Goal: Task Accomplishment & Management: Complete application form

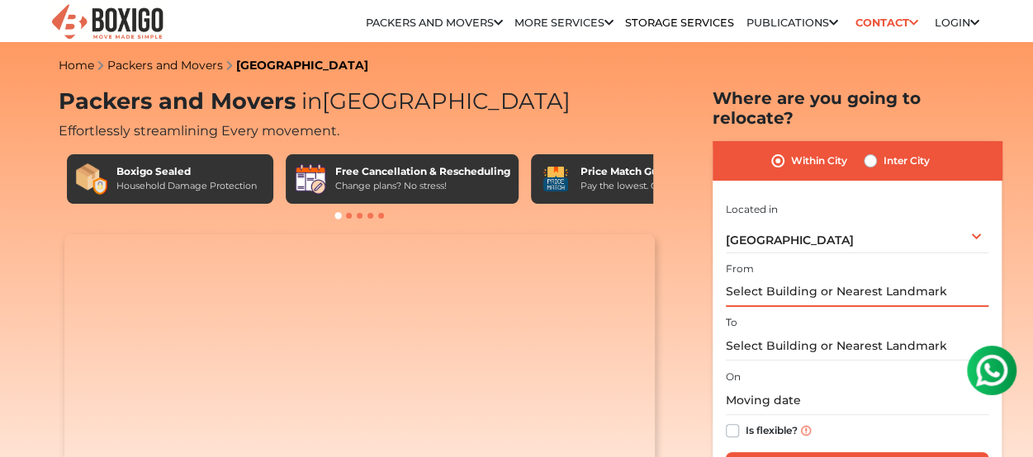
click at [767, 278] on input "text" at bounding box center [857, 292] width 263 height 29
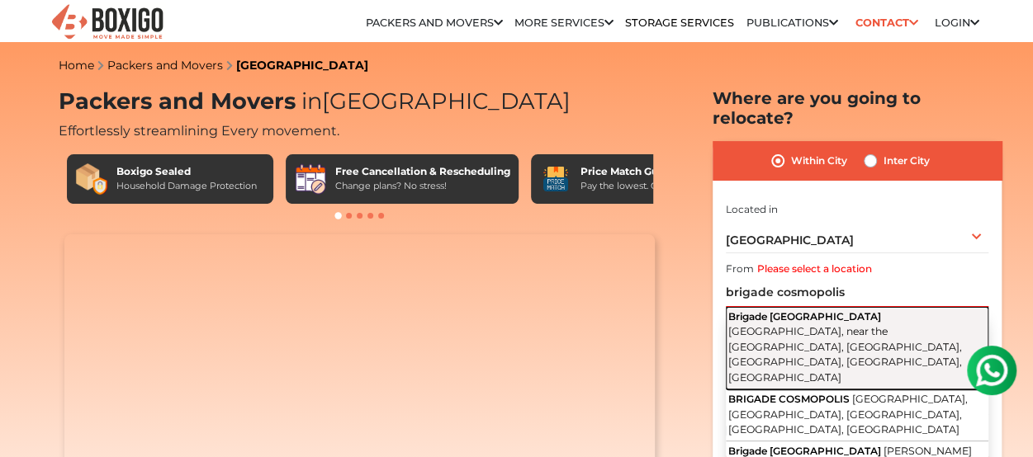
click at [886, 325] on span "Whitefield Main Road, near the Nexus Whitefield Mall, Palm Meadows, Whitefield,…" at bounding box center [845, 354] width 234 height 59
type input "Brigade Cosmopolis, Whitefield Main Road, near the Nexus Whitefield Mall, Palm …"
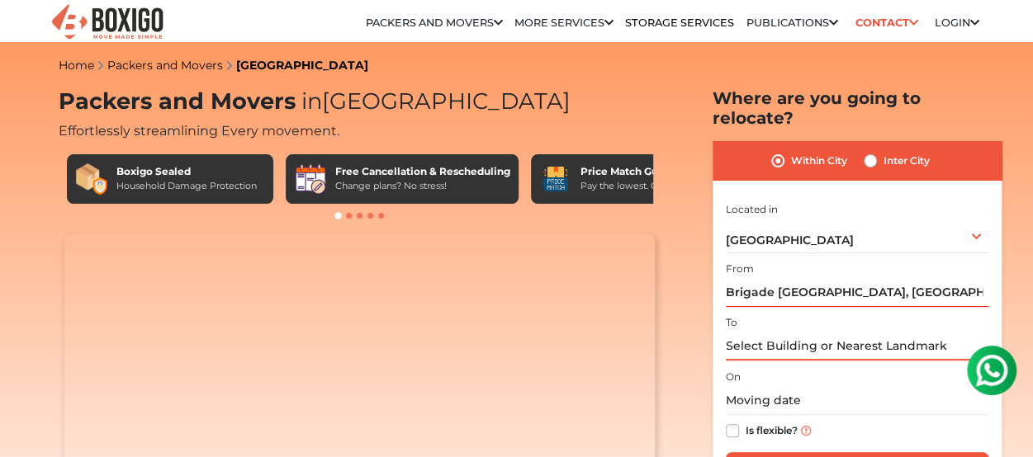
click at [768, 332] on input "text" at bounding box center [857, 346] width 263 height 29
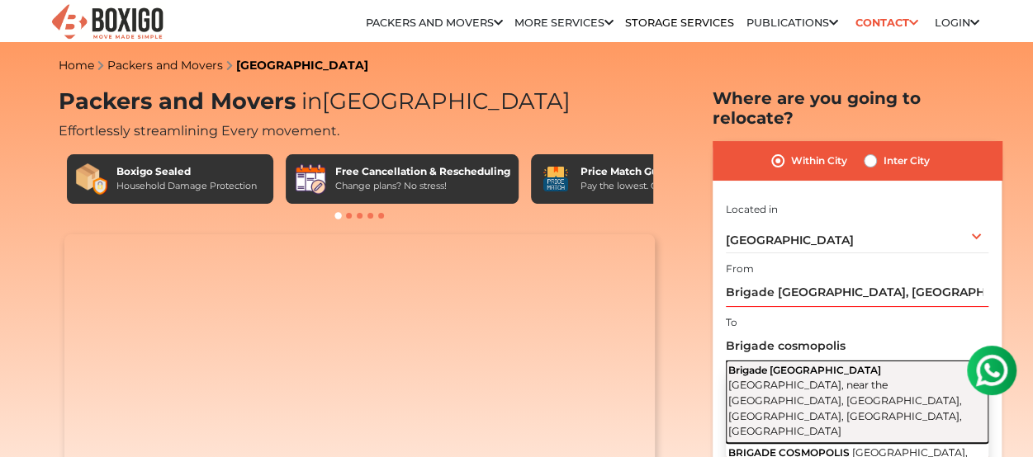
click at [852, 379] on span "Whitefield Main Road, near the Nexus Whitefield Mall, Palm Meadows, Whitefield,…" at bounding box center [845, 408] width 234 height 59
type input "Brigade Cosmopolis, Whitefield Main Road, near the Nexus Whitefield Mall, Palm …"
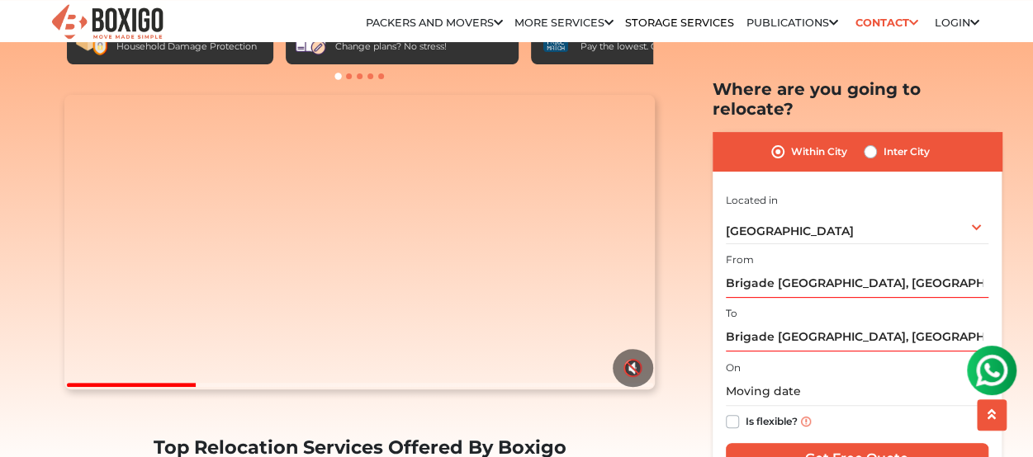
scroll to position [165, 0]
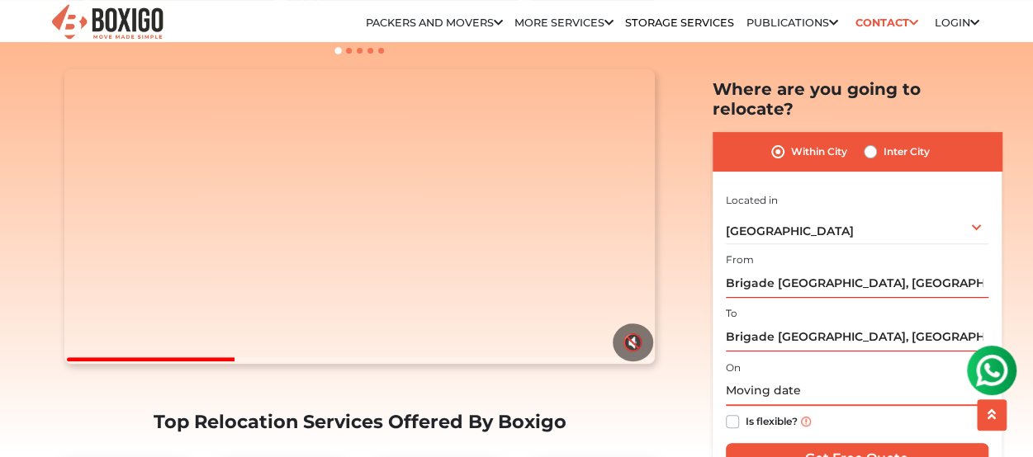
click at [763, 377] on input "text" at bounding box center [857, 391] width 263 height 29
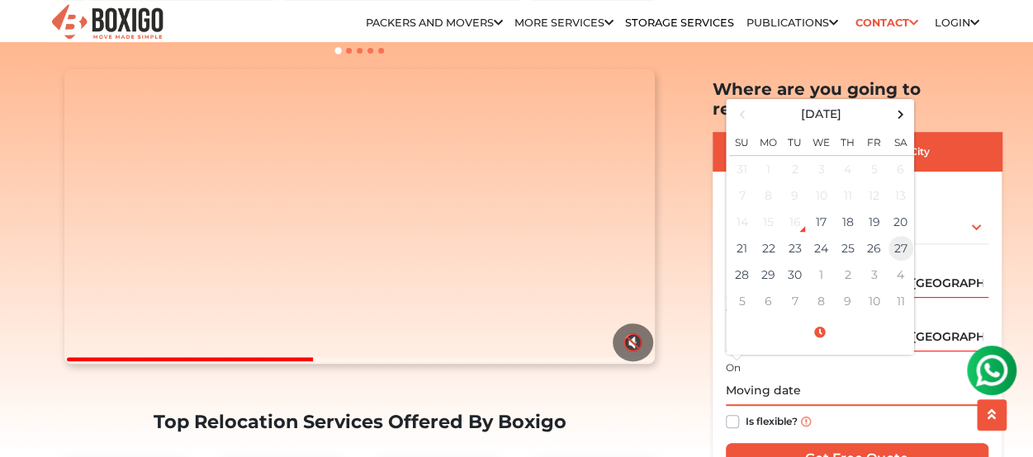
click at [899, 235] on td "27" at bounding box center [901, 248] width 26 height 26
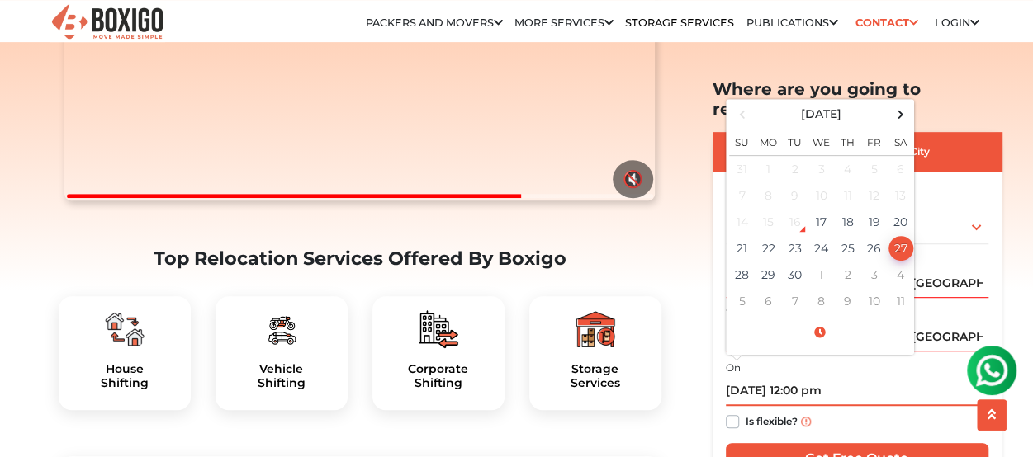
scroll to position [330, 0]
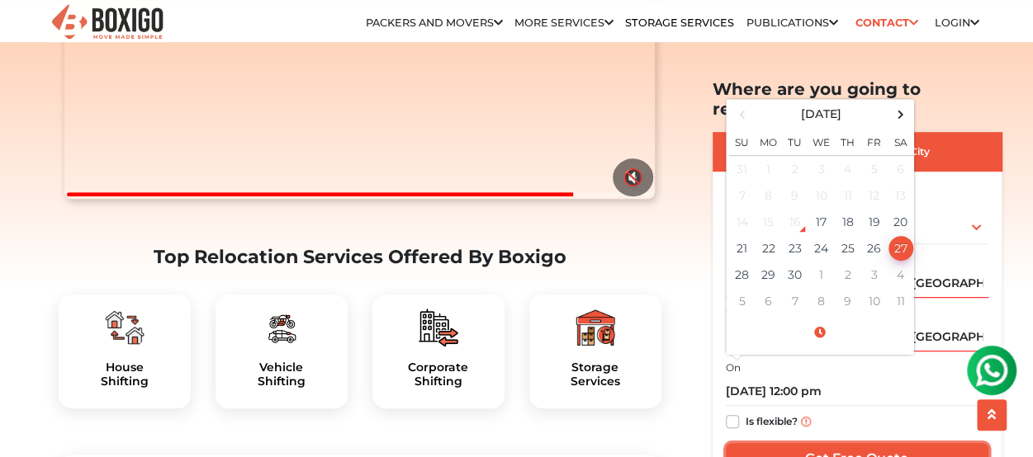
type input "09/27/2025 12:00 PM"
click at [859, 443] on input "Get Free Quote" at bounding box center [857, 458] width 263 height 31
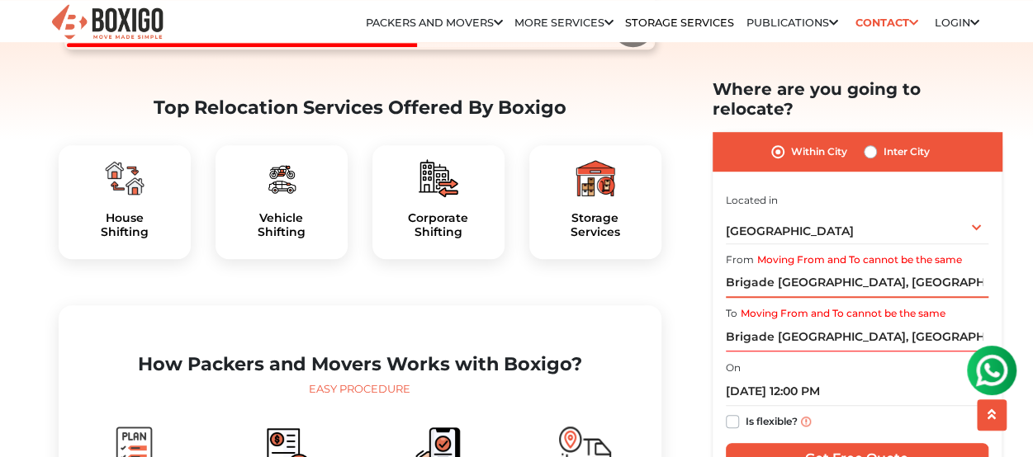
scroll to position [495, 0]
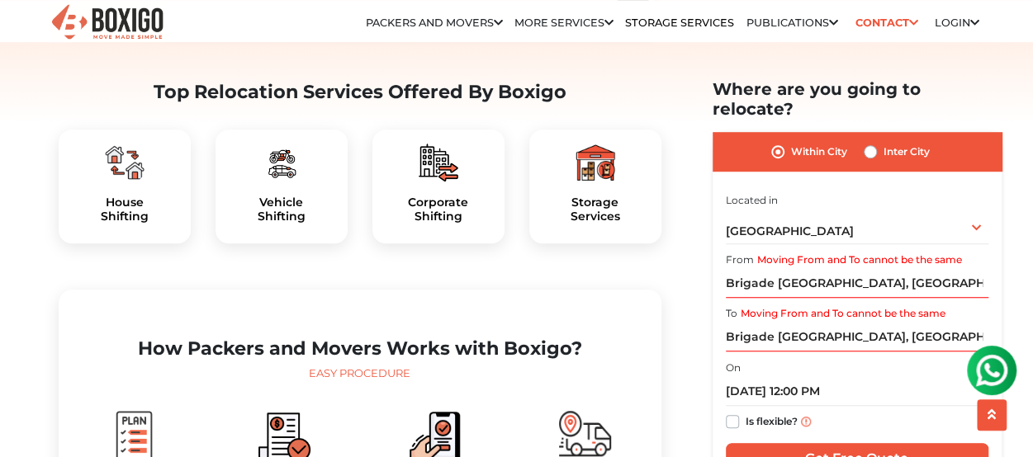
click at [134, 182] on img at bounding box center [125, 163] width 40 height 40
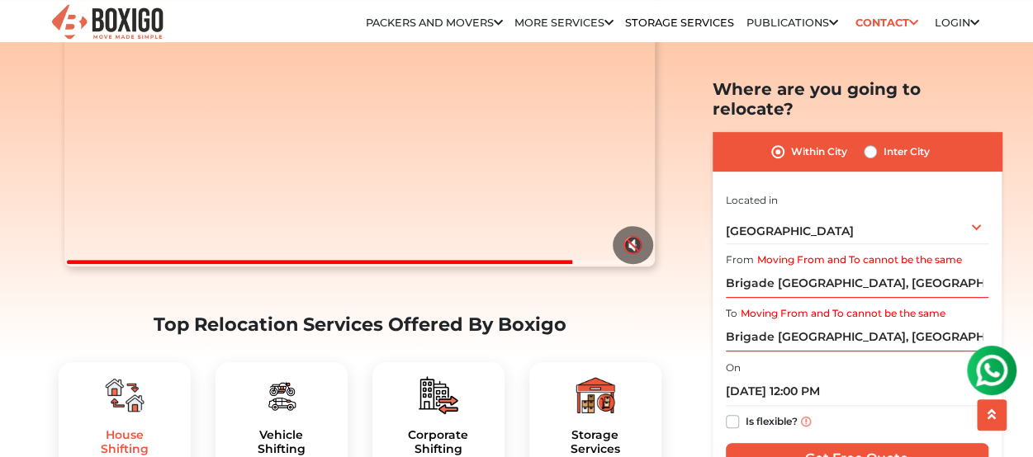
scroll to position [248, 0]
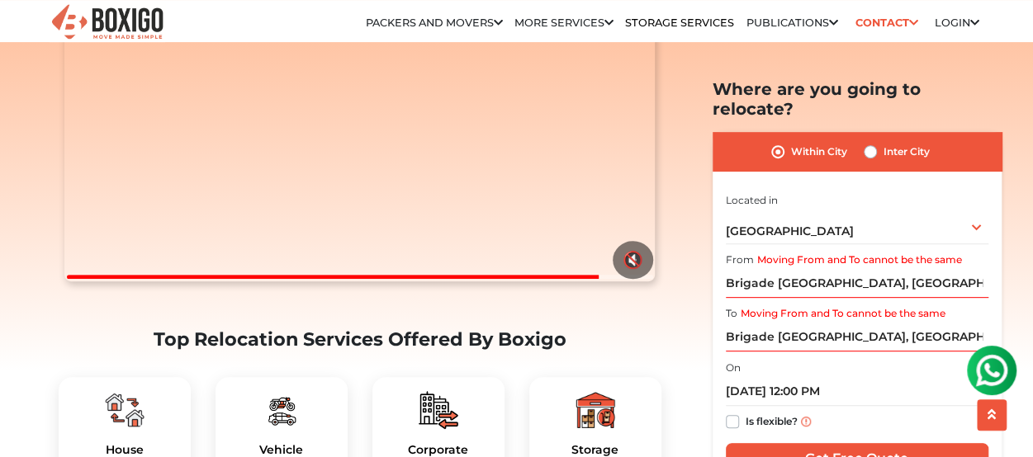
click at [912, 24] on icon at bounding box center [912, 23] width 9 height 11
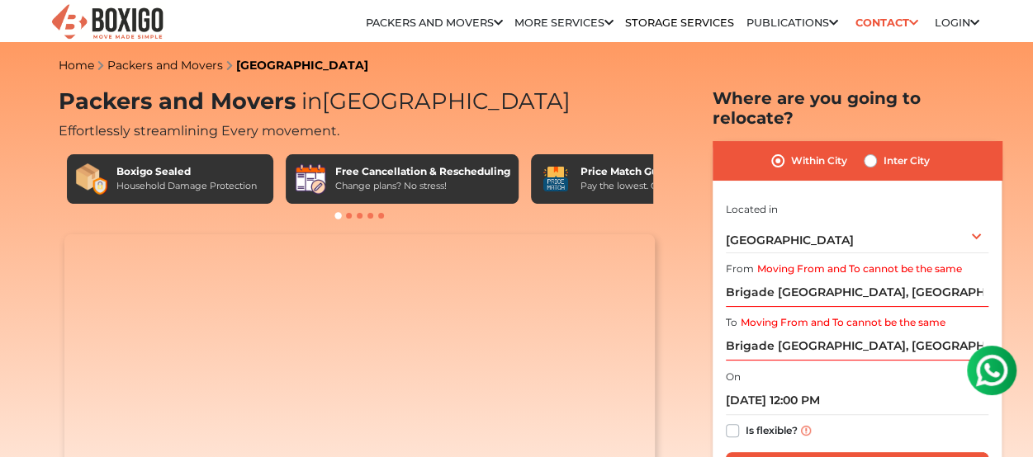
click at [908, 25] on icon at bounding box center [912, 23] width 9 height 11
click at [893, 25] on link "Contact" at bounding box center [886, 23] width 73 height 26
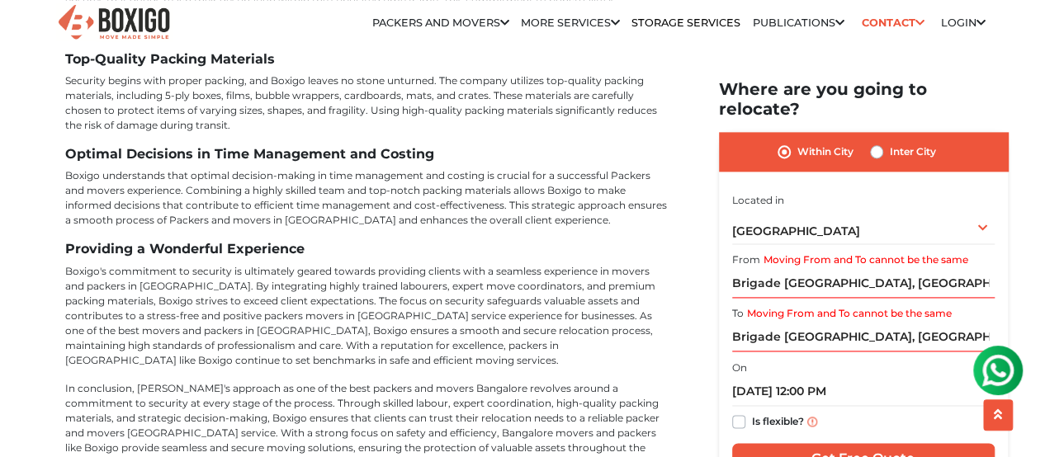
scroll to position [7513, 0]
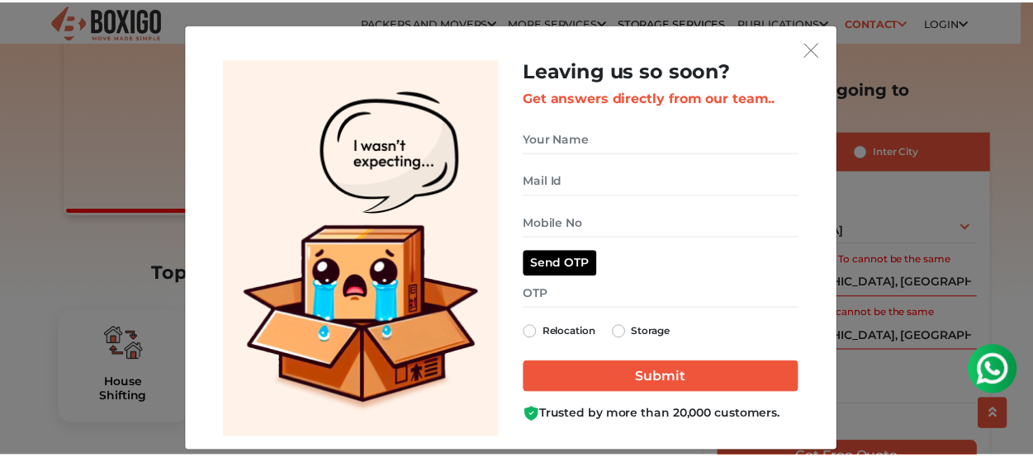
scroll to position [248, 0]
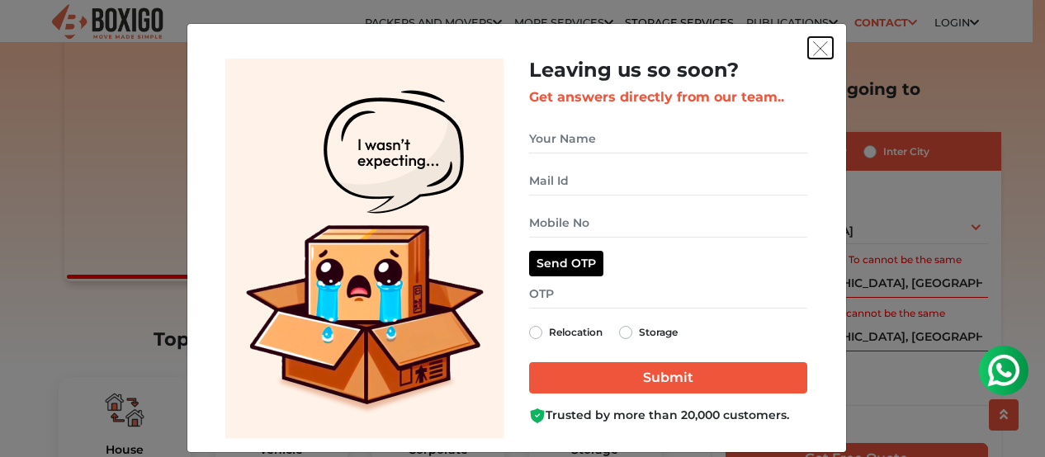
click at [813, 52] on img "get free quote dialog" at bounding box center [820, 48] width 15 height 15
